Goal: Transaction & Acquisition: Purchase product/service

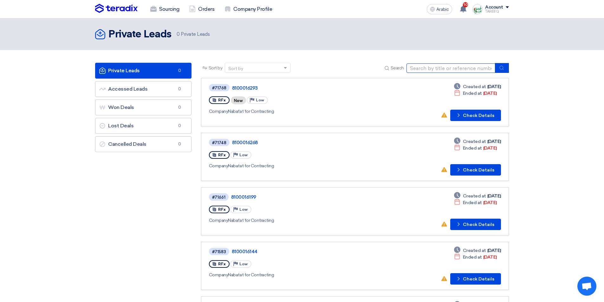
click at [434, 67] on input at bounding box center [451, 68] width 89 height 10
paste input "8100016268"
type input "8100016268"
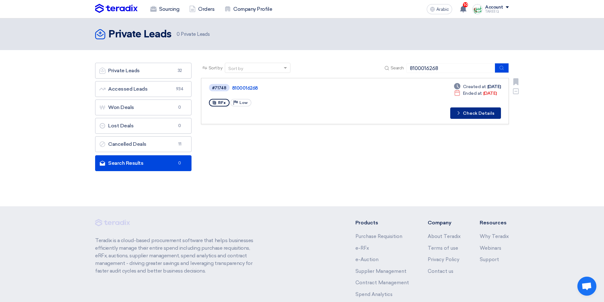
click at [472, 115] on font "Check Details" at bounding box center [478, 113] width 31 height 5
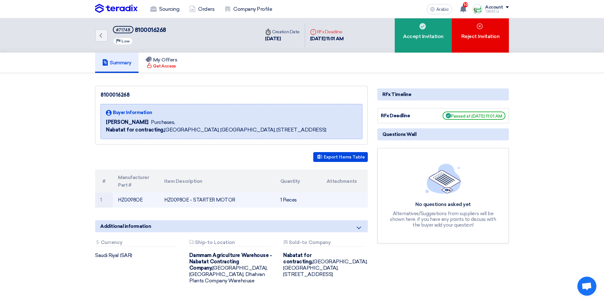
click at [133, 201] on font "HZ0098OE" at bounding box center [130, 200] width 24 height 6
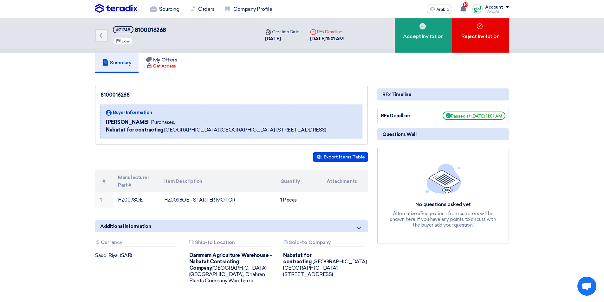
copy font "HZ0098OE"
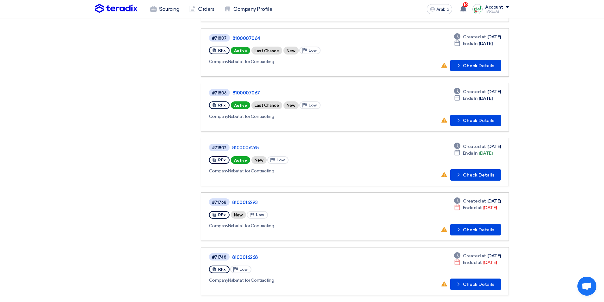
scroll to position [285, 0]
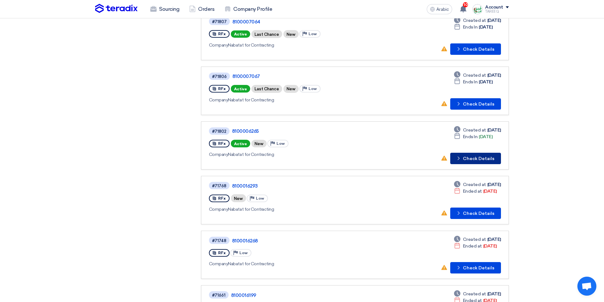
click at [468, 159] on font "Check Details" at bounding box center [478, 158] width 31 height 5
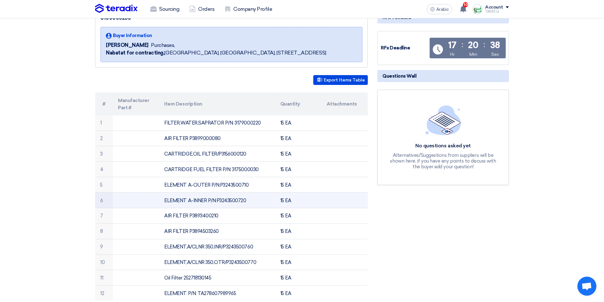
scroll to position [63, 0]
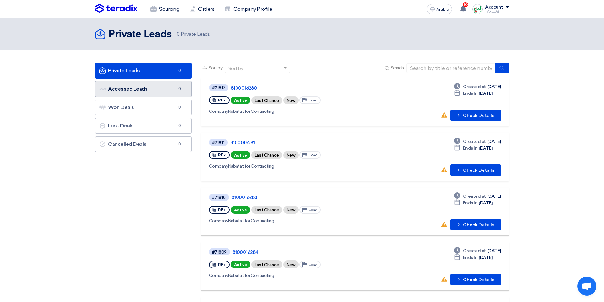
click at [160, 91] on link "Accessed Leads Accessed Leads 0" at bounding box center [143, 89] width 96 height 16
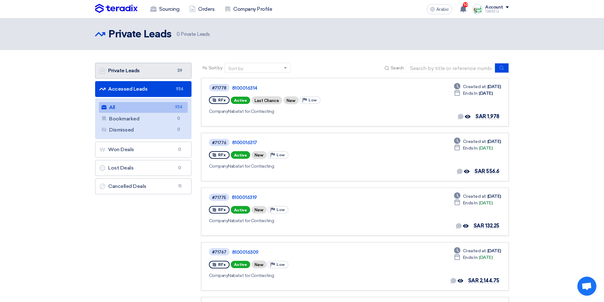
click at [154, 75] on link "Private Leads Private Leads 39" at bounding box center [143, 71] width 96 height 16
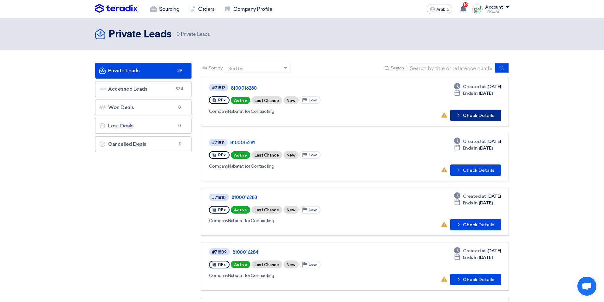
click at [497, 111] on button "Check details Check Details" at bounding box center [475, 115] width 51 height 11
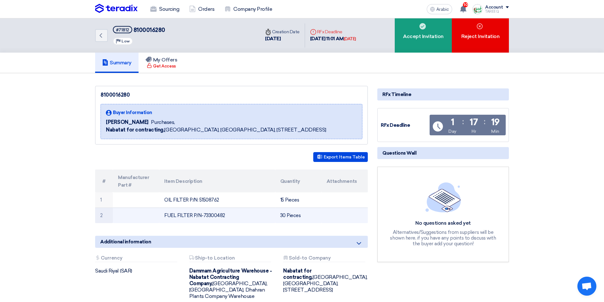
click at [216, 214] on font "FUEL FILTER P/N-73300482" at bounding box center [194, 216] width 61 height 6
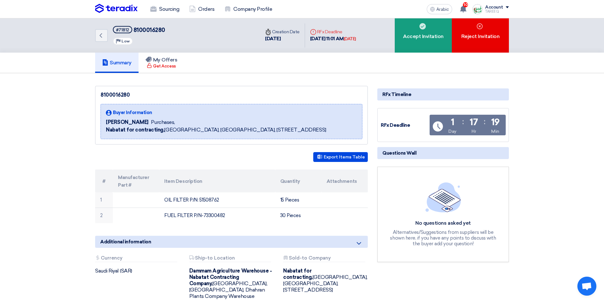
copy font "73300482"
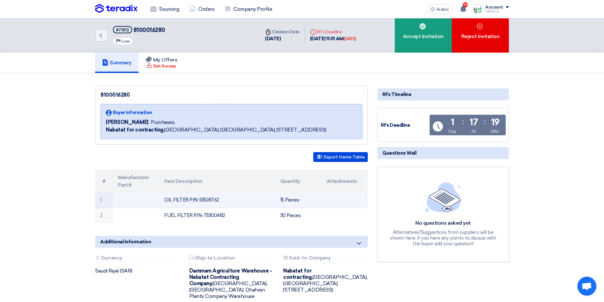
click at [212, 198] on font "OIL FILTER P/N: 51508762" at bounding box center [191, 200] width 55 height 6
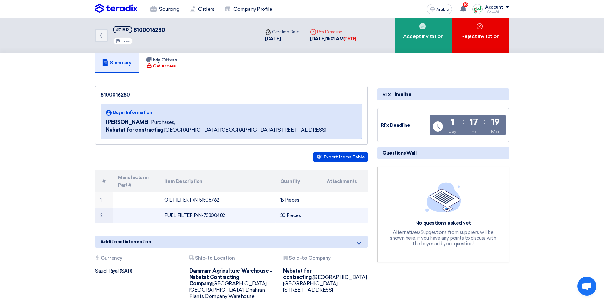
copy font "51508762"
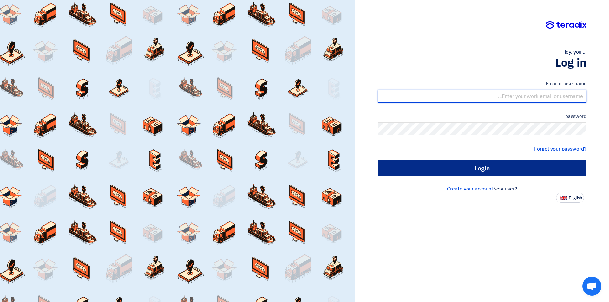
type input "sales@tareeqalkhair.com"
click at [451, 169] on input "Login" at bounding box center [482, 168] width 209 height 16
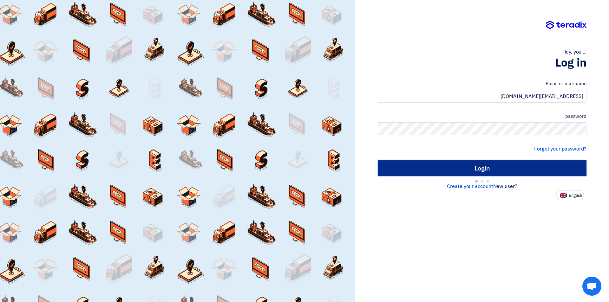
type input "Sign in"
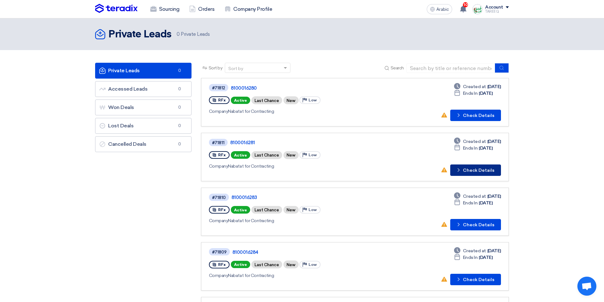
click at [475, 168] on font "Check Details" at bounding box center [478, 170] width 31 height 5
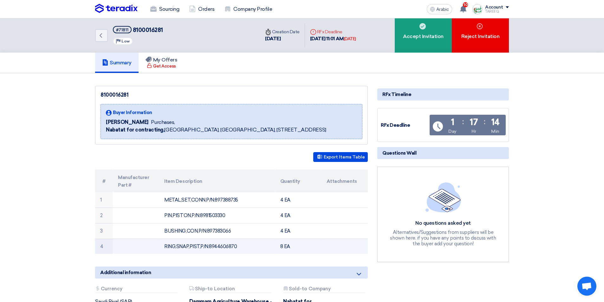
click at [227, 247] on font "RING,SNAP,PIST,P/N:8944606870" at bounding box center [200, 247] width 73 height 6
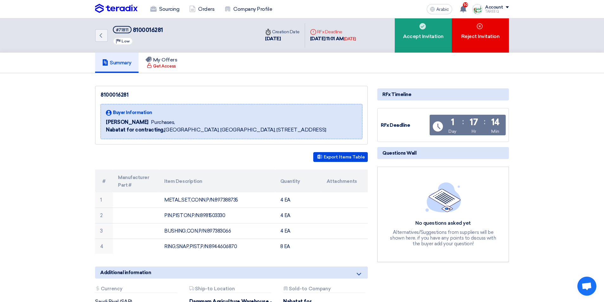
copy font "8944606870"
click at [426, 46] on div "Accept Invitation" at bounding box center [423, 35] width 57 height 34
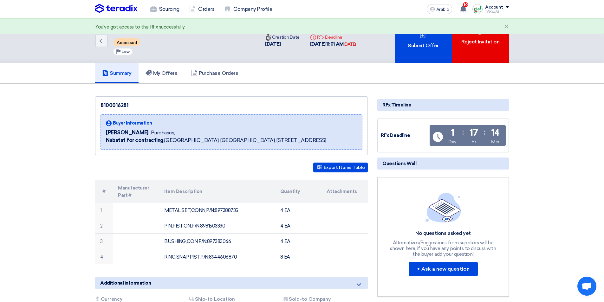
click at [426, 42] on font "Submit Offer" at bounding box center [423, 46] width 31 height 8
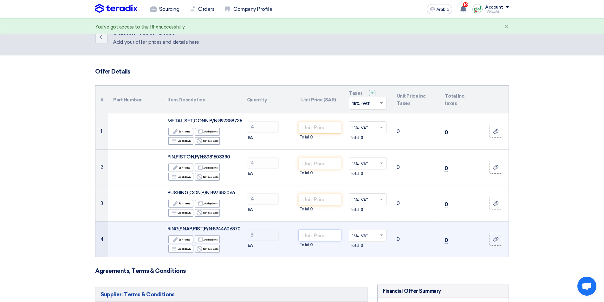
click at [329, 237] on input "number" at bounding box center [320, 235] width 43 height 11
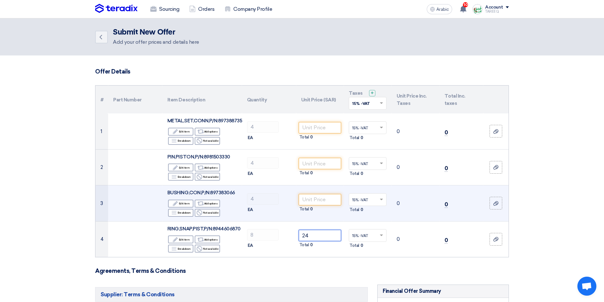
type input "24"
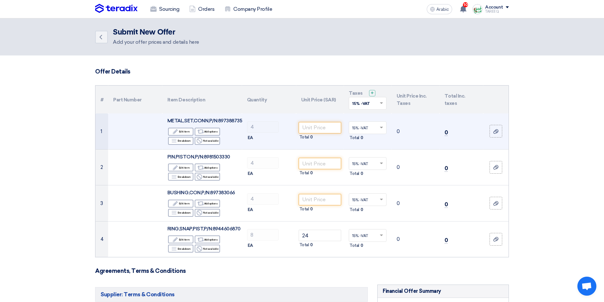
click at [230, 119] on font "METAL,SET,CONN,P/N:897388735" at bounding box center [204, 121] width 75 height 6
copy font "897388735"
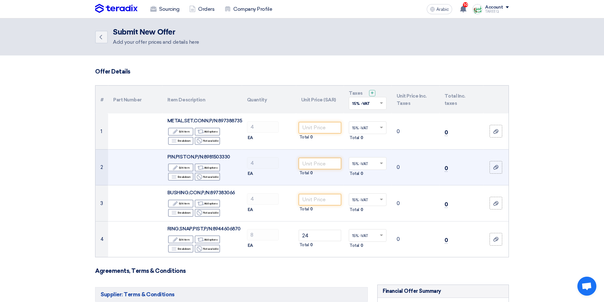
click at [214, 155] on font "PIN,PISTON,P/N:8981503330" at bounding box center [198, 157] width 63 height 6
copy font "8981503330"
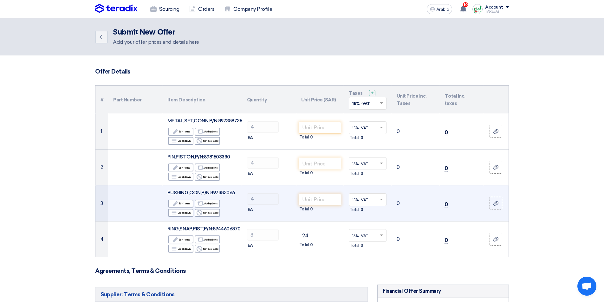
click at [226, 193] on font "BUSHING,CON,P/N:897383066" at bounding box center [201, 193] width 68 height 6
copy font "897383066"
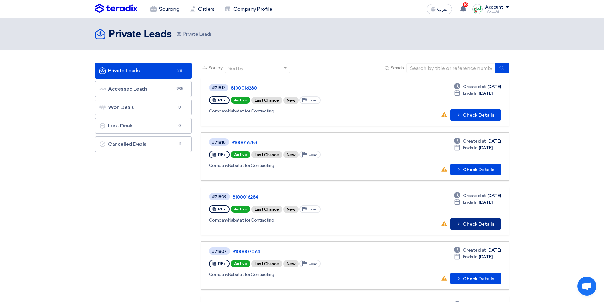
click at [485, 225] on button "Check details Check Details" at bounding box center [475, 224] width 51 height 11
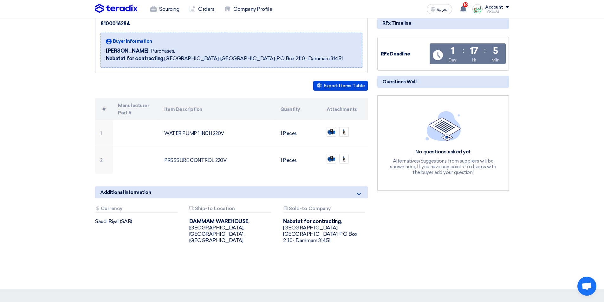
scroll to position [95, 0]
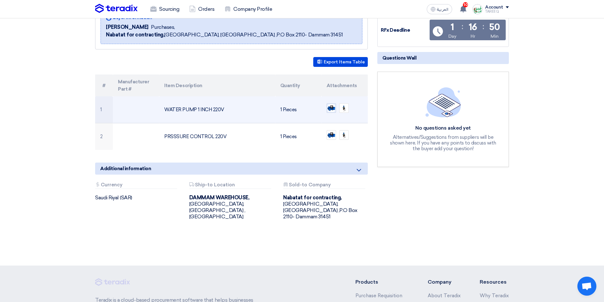
click at [331, 108] on img at bounding box center [331, 108] width 9 height 9
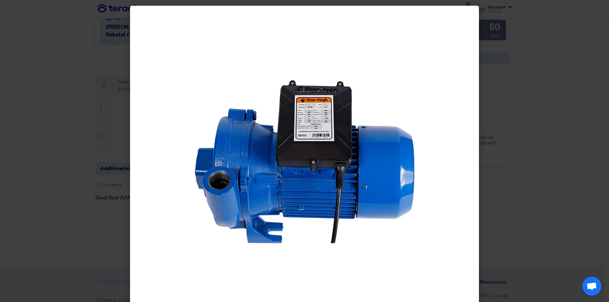
click at [535, 93] on modal-container at bounding box center [304, 151] width 609 height 302
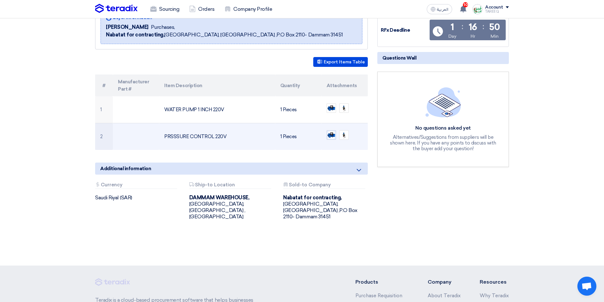
click at [333, 136] on img at bounding box center [331, 135] width 9 height 9
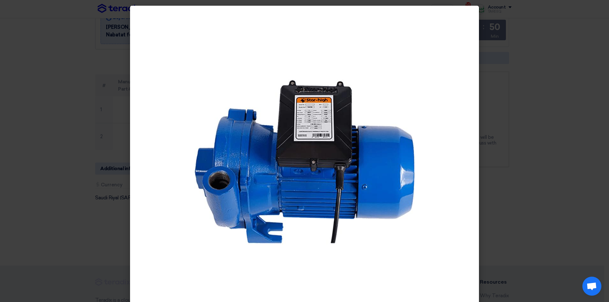
click at [550, 141] on modal-container at bounding box center [304, 151] width 609 height 302
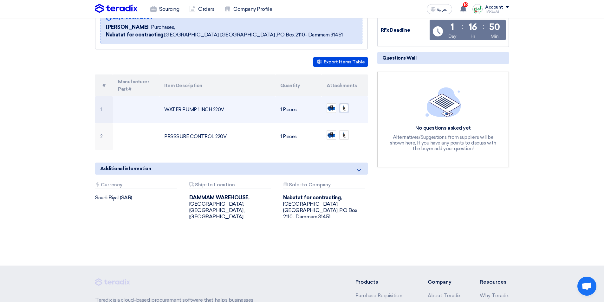
click at [344, 109] on img at bounding box center [344, 108] width 9 height 9
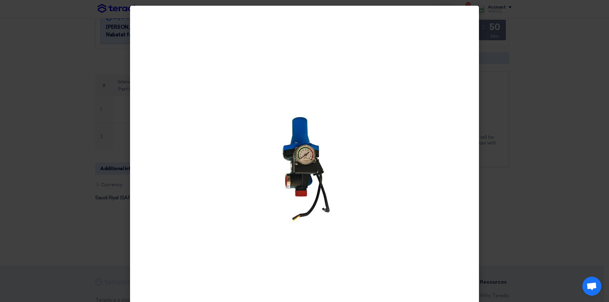
click at [541, 148] on modal-container at bounding box center [304, 151] width 609 height 302
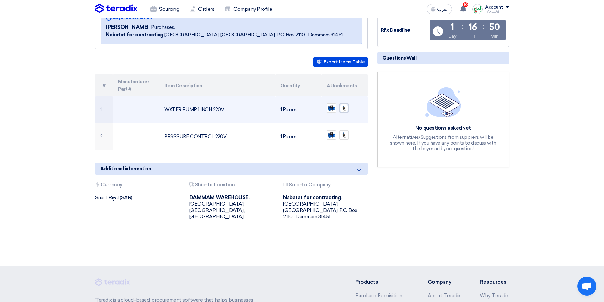
click at [346, 109] on img at bounding box center [344, 108] width 9 height 9
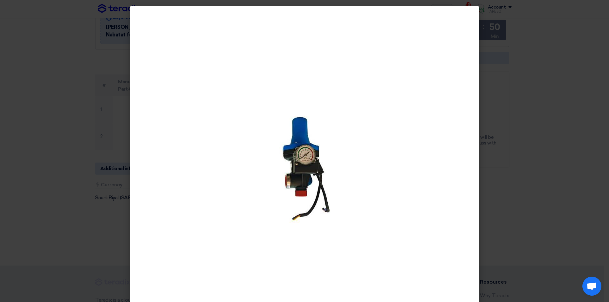
click at [542, 141] on modal-container at bounding box center [304, 151] width 609 height 302
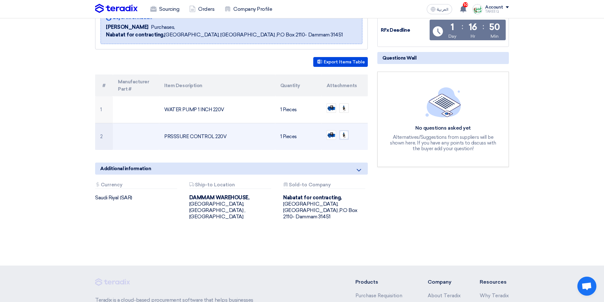
click at [346, 134] on img at bounding box center [344, 135] width 9 height 9
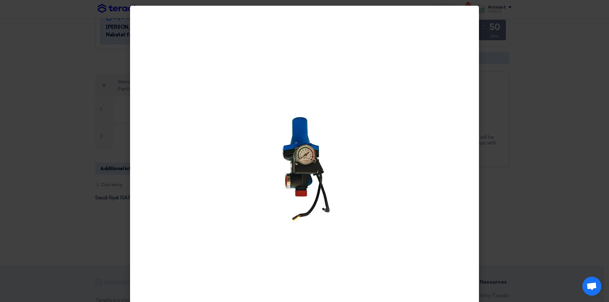
click at [537, 160] on modal-container at bounding box center [304, 151] width 609 height 302
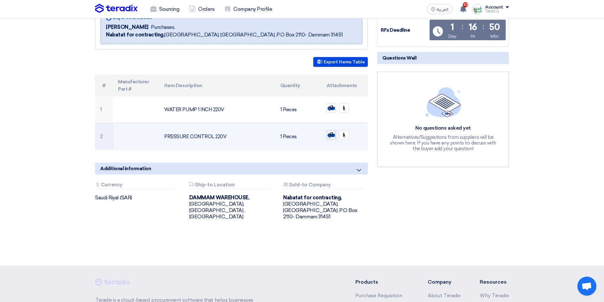
click at [327, 136] on img at bounding box center [331, 135] width 9 height 9
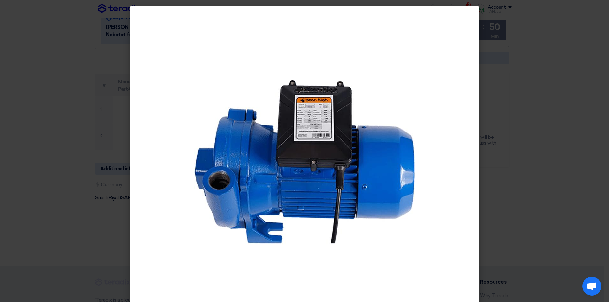
click at [541, 147] on modal-container at bounding box center [304, 151] width 609 height 302
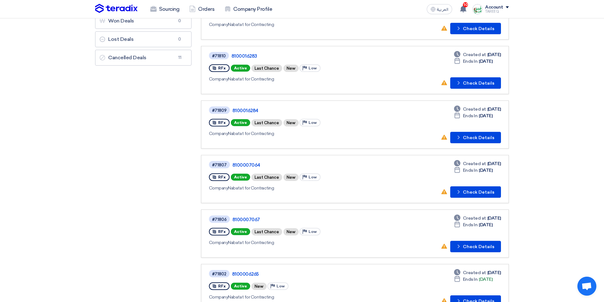
scroll to position [95, 0]
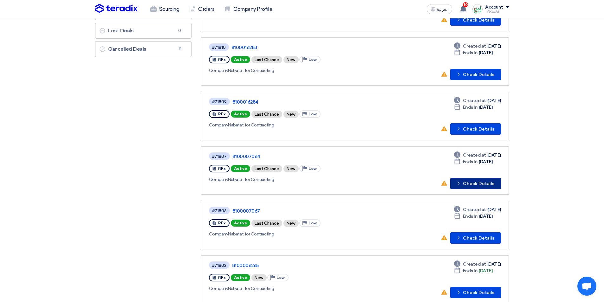
click at [470, 181] on button "Check details Check Details" at bounding box center [475, 183] width 51 height 11
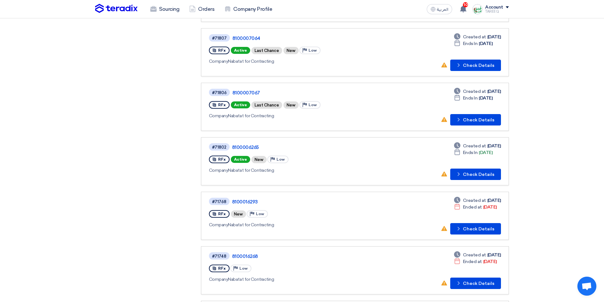
scroll to position [222, 0]
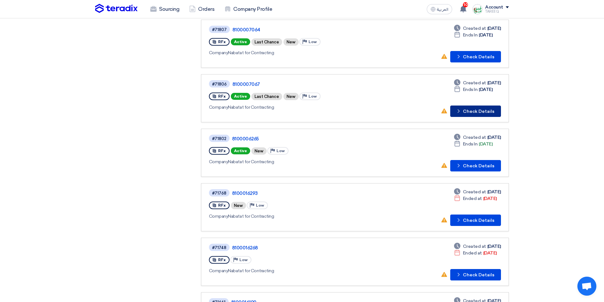
click at [479, 113] on button "Check details Check Details" at bounding box center [475, 111] width 51 height 11
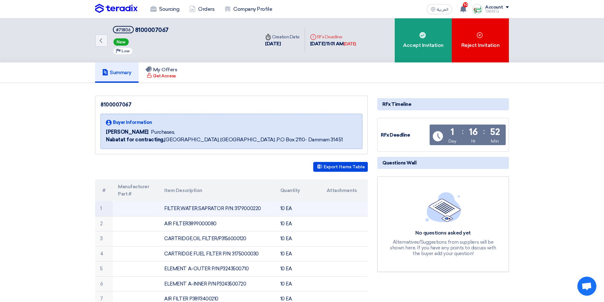
click at [248, 208] on td "FILTER,WATER,SAPRATOR P/N: 3179000220" at bounding box center [217, 208] width 116 height 15
click at [249, 208] on td "FILTER,WATER,SAPRATOR P/N: 3179000220" at bounding box center [217, 208] width 116 height 15
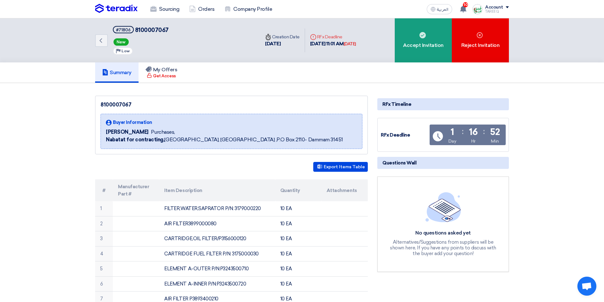
copy td "3179000220"
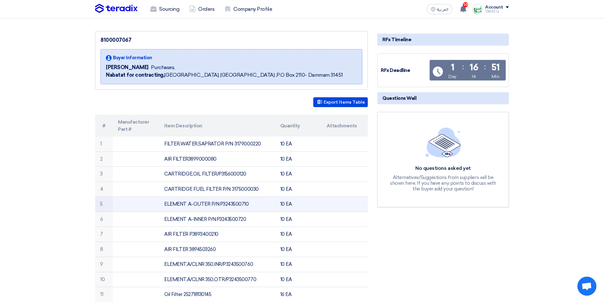
scroll to position [127, 0]
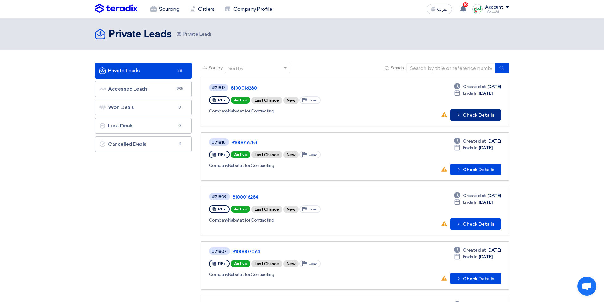
click at [481, 115] on button "Check details Check Details" at bounding box center [475, 114] width 51 height 11
click at [486, 168] on button "Check details Check Details" at bounding box center [475, 169] width 51 height 11
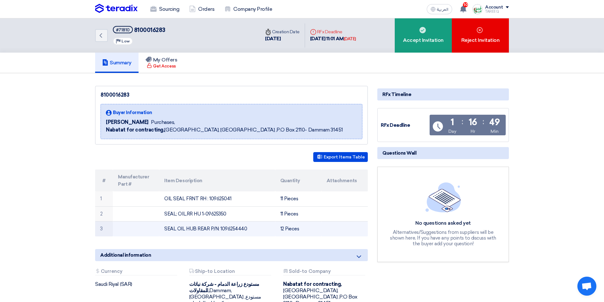
click at [234, 229] on td "SEAL OIL HUB REAR P/N: 1096254440" at bounding box center [217, 229] width 116 height 15
copy td "1096254440"
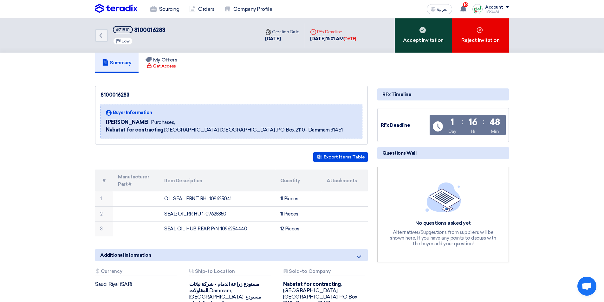
click at [422, 43] on div "Accept Invitation" at bounding box center [423, 35] width 57 height 34
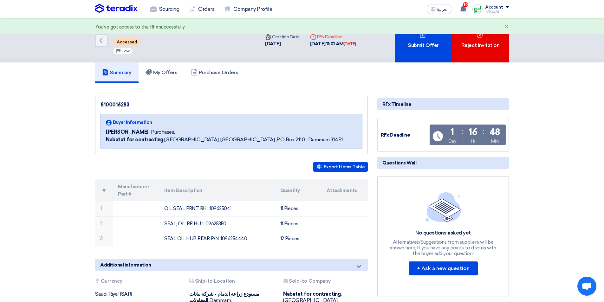
click at [422, 42] on div "Submit Offer" at bounding box center [423, 40] width 57 height 44
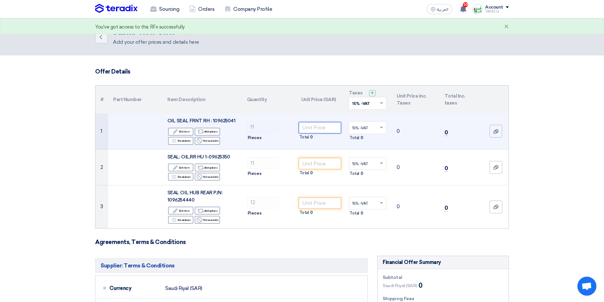
click at [325, 127] on input "number" at bounding box center [320, 127] width 43 height 11
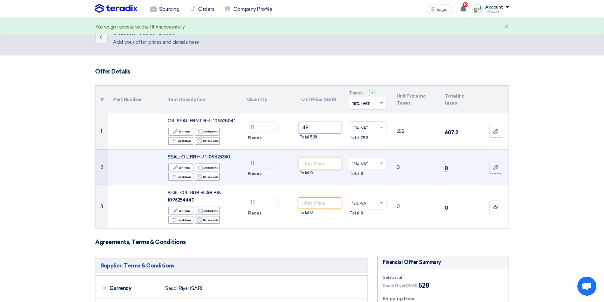
type input "48"
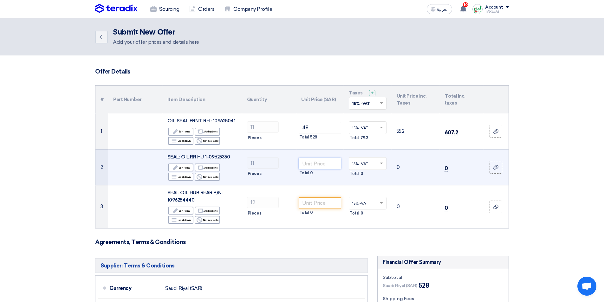
click at [306, 162] on input "number" at bounding box center [320, 163] width 43 height 11
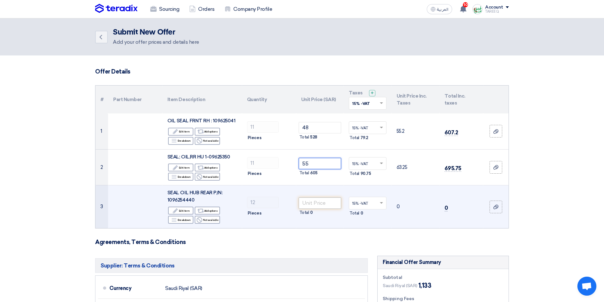
type input "55"
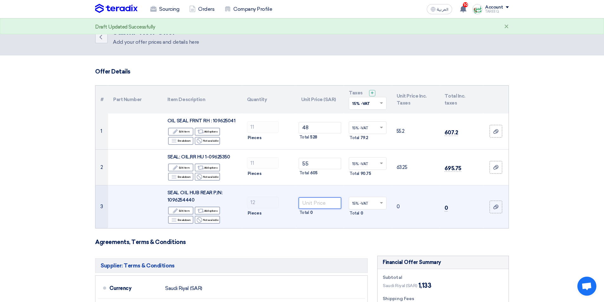
click at [308, 204] on input "number" at bounding box center [320, 203] width 43 height 11
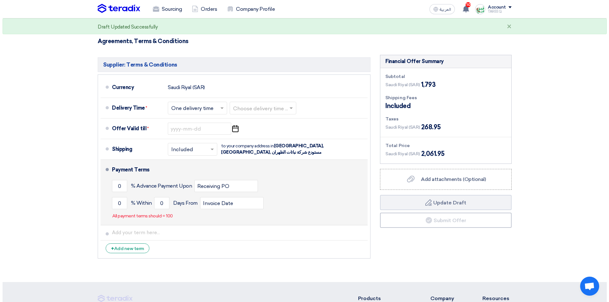
scroll to position [254, 0]
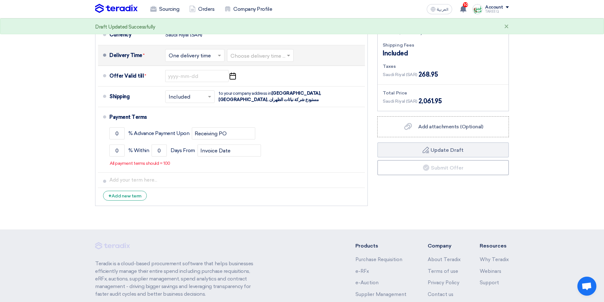
click at [275, 53] on input "text" at bounding box center [261, 56] width 60 height 9
type input "55"
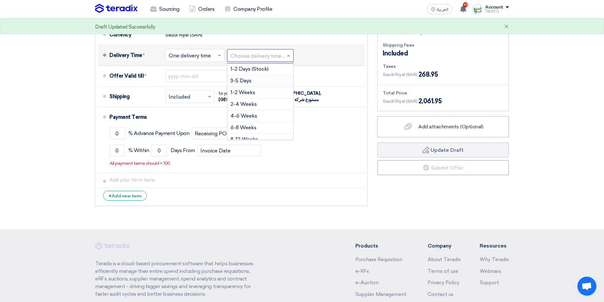
click at [243, 83] on span "3-5 Days" at bounding box center [241, 81] width 21 height 6
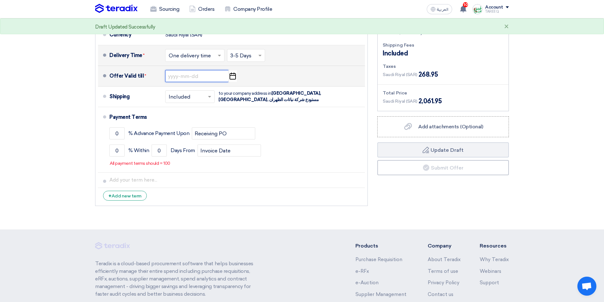
click at [189, 77] on input at bounding box center [196, 76] width 63 height 12
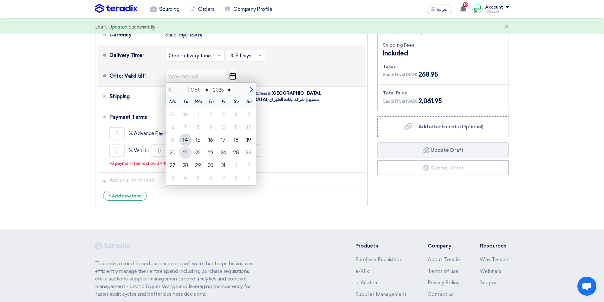
click at [186, 152] on div "21" at bounding box center [185, 153] width 13 height 13
type input "10/21/2025"
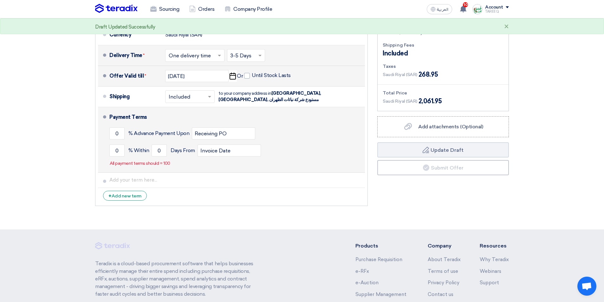
click at [108, 150] on li "Payment Terms 0 % Advance Payment Upon Receiving PO 0 % Within 0" at bounding box center [231, 140] width 267 height 66
click at [114, 152] on input "0" at bounding box center [116, 151] width 15 height 12
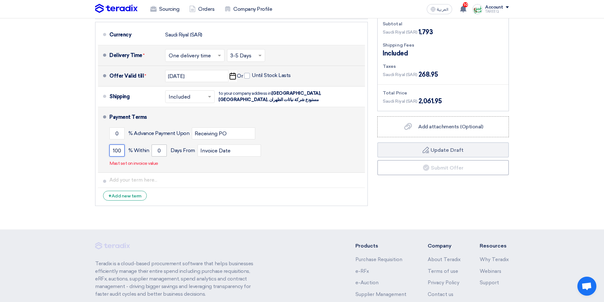
type input "100"
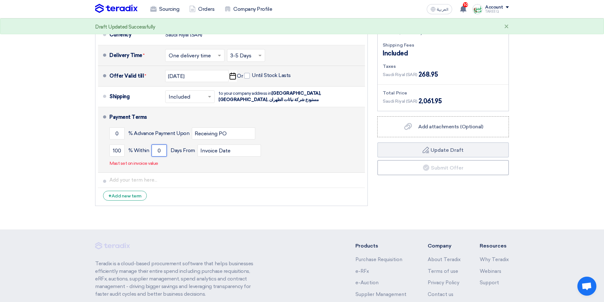
click at [154, 150] on input "0" at bounding box center [159, 151] width 15 height 12
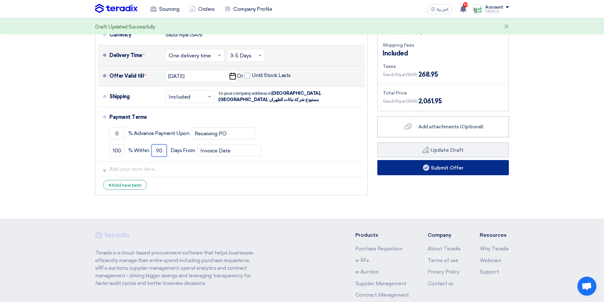
type input "90"
click at [436, 169] on button "Submit Offer" at bounding box center [443, 167] width 132 height 15
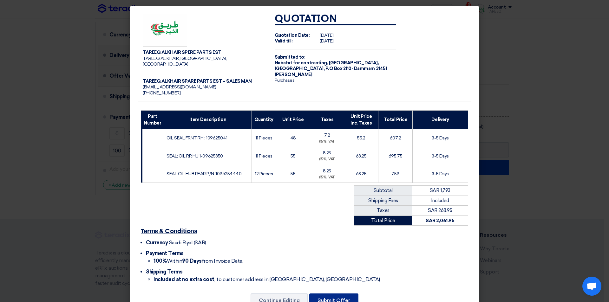
click at [339, 294] on button "Submit Offer" at bounding box center [333, 301] width 49 height 14
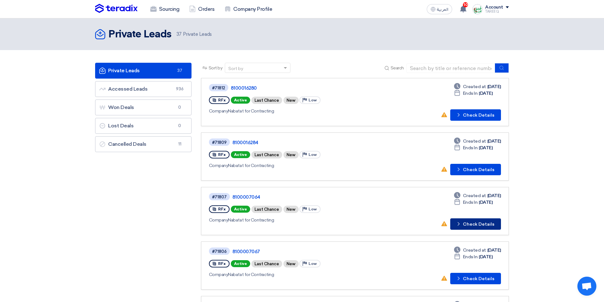
click at [485, 223] on button "Check details Check Details" at bounding box center [475, 224] width 51 height 11
click at [488, 280] on button "Check details Check Details" at bounding box center [475, 278] width 51 height 11
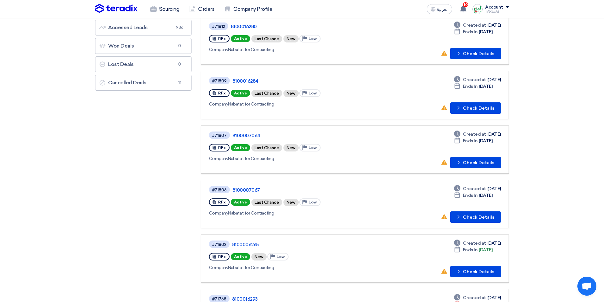
scroll to position [95, 0]
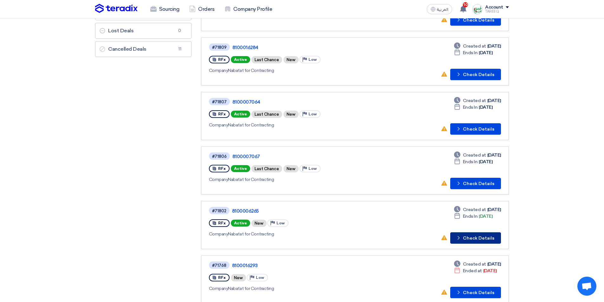
click at [465, 236] on button "Check details Check Details" at bounding box center [475, 237] width 51 height 11
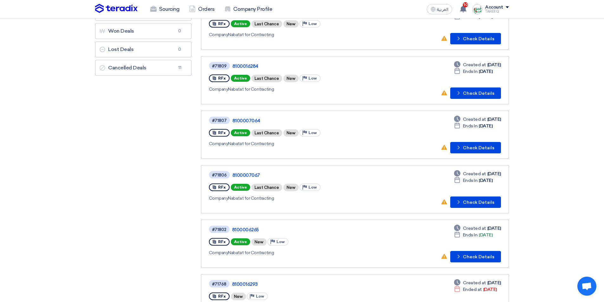
scroll to position [127, 0]
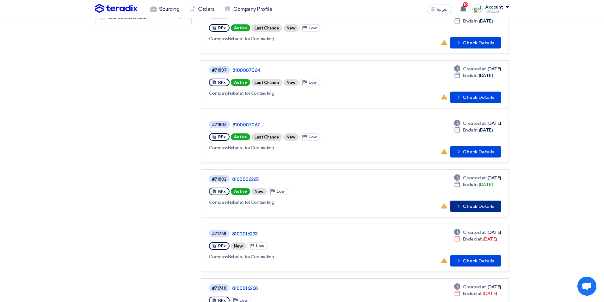
click at [465, 209] on button "Check details Check Details" at bounding box center [475, 206] width 51 height 11
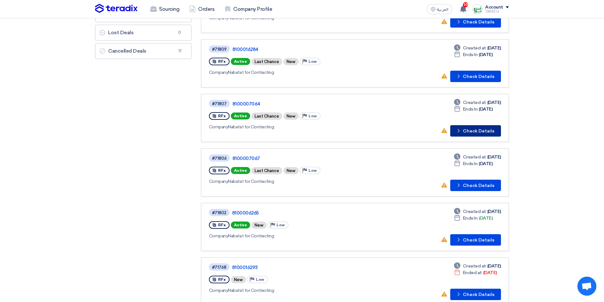
scroll to position [127, 0]
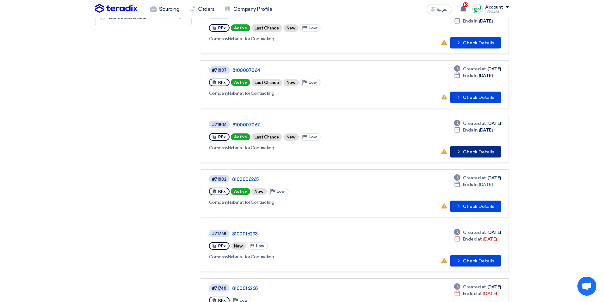
click at [477, 155] on button "Check details Check Details" at bounding box center [475, 151] width 51 height 11
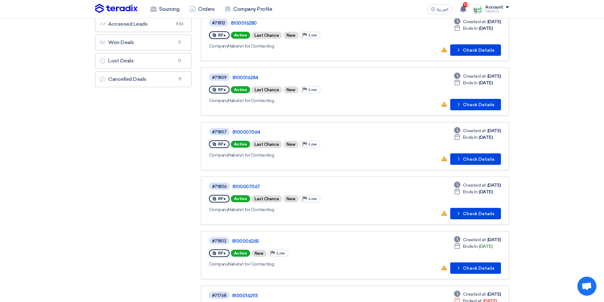
scroll to position [127, 0]
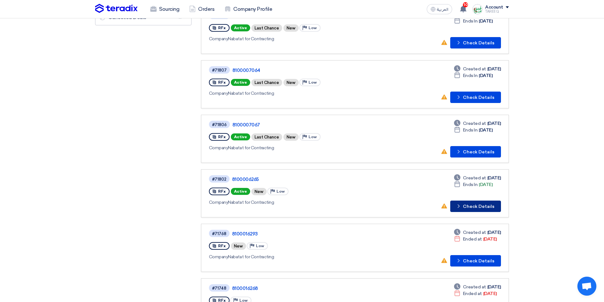
click at [475, 203] on button "Check details Check Details" at bounding box center [475, 206] width 51 height 11
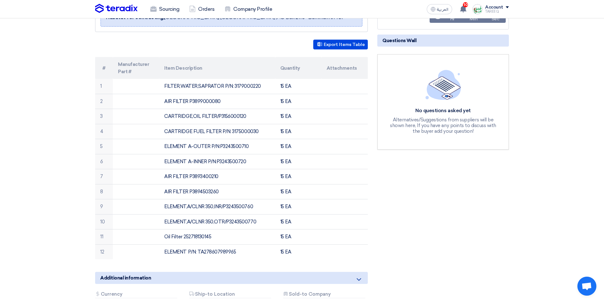
scroll to position [127, 0]
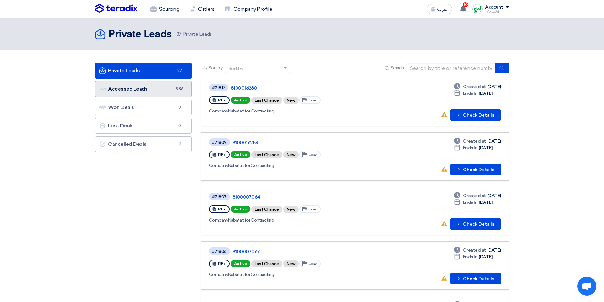
click at [167, 92] on link "Accessed Leads Accessed Leads 936" at bounding box center [143, 89] width 96 height 16
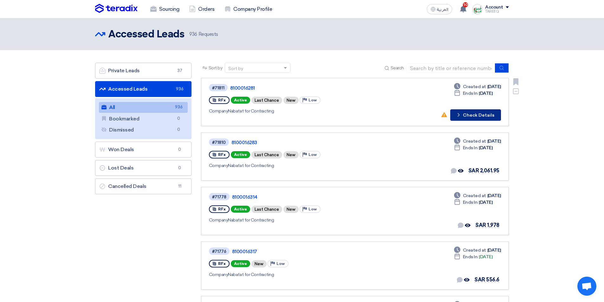
click at [481, 120] on button "Check details Check Details" at bounding box center [475, 114] width 51 height 11
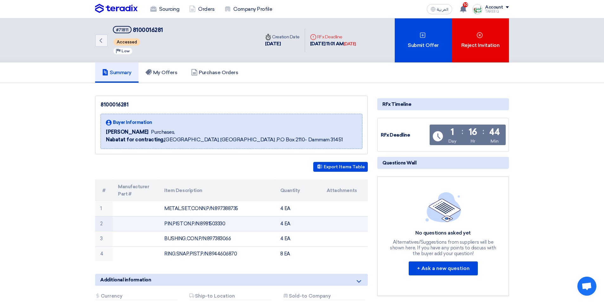
click at [215, 224] on td "PIN,PISTON,P/N:8981503330" at bounding box center [217, 223] width 116 height 15
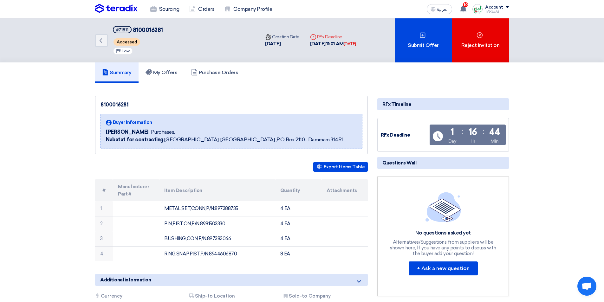
copy td "8981503330"
